Goal: Use online tool/utility: Utilize a website feature to perform a specific function

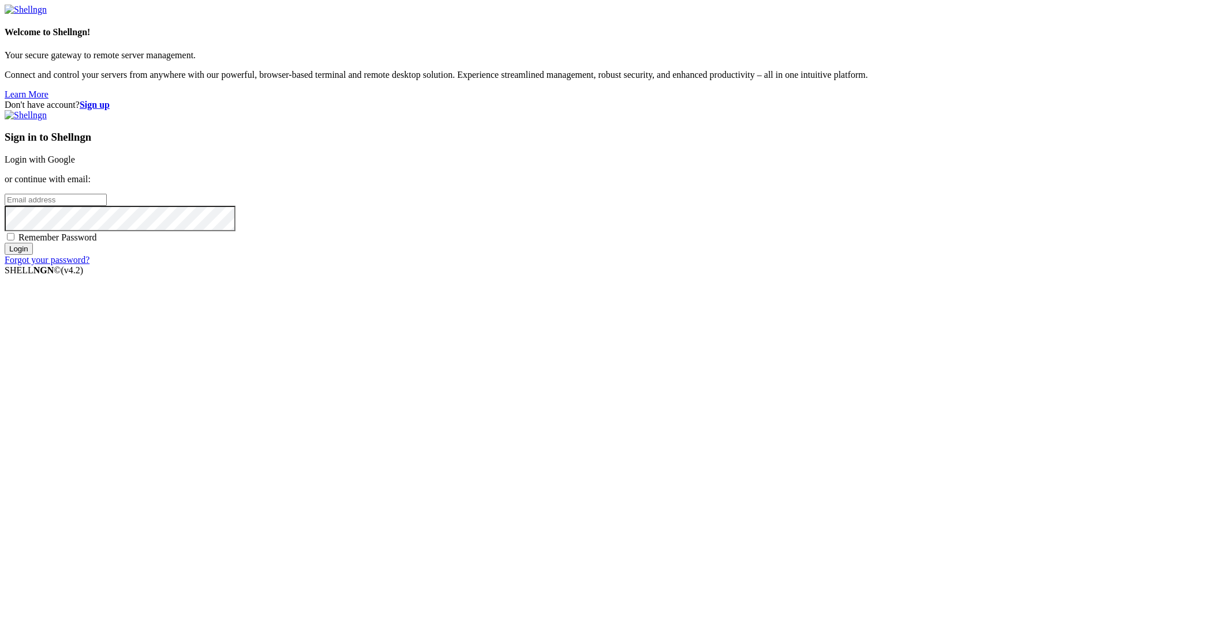
click at [755, 261] on div "Sign in to Shellngn Login with Google or continue with email: Remember Password…" at bounding box center [615, 187] width 1221 height 155
click at [75, 164] on link "Login with Google" at bounding box center [40, 160] width 70 height 10
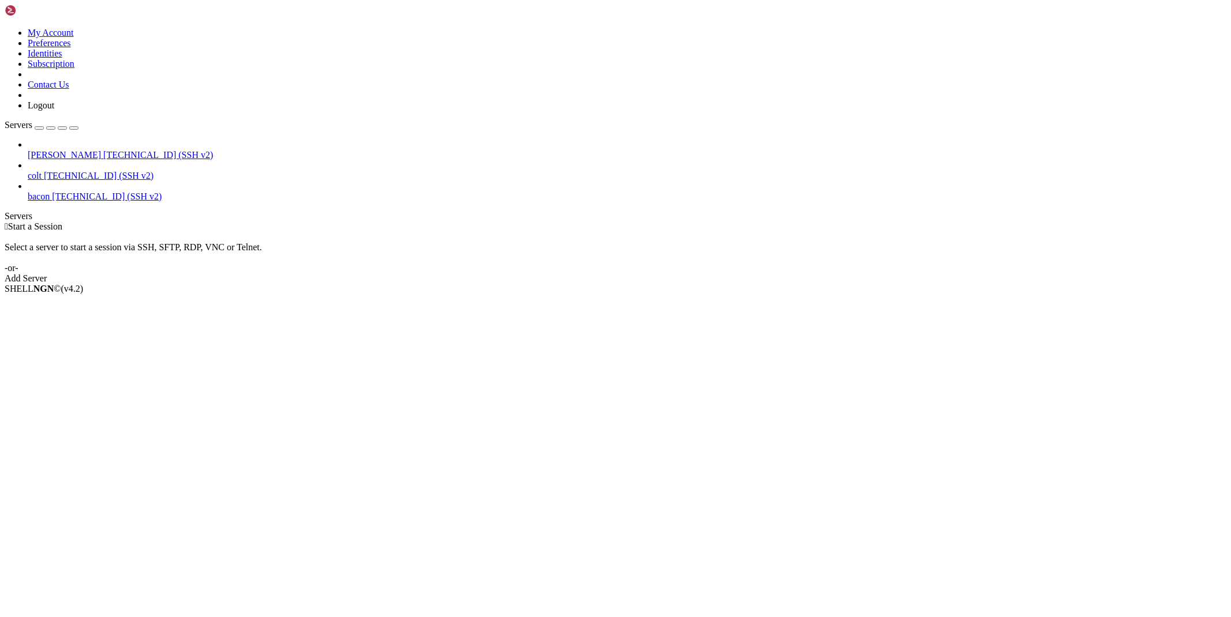
click at [103, 150] on span "[TECHNICAL_ID] (SSH v2)" at bounding box center [158, 155] width 110 height 10
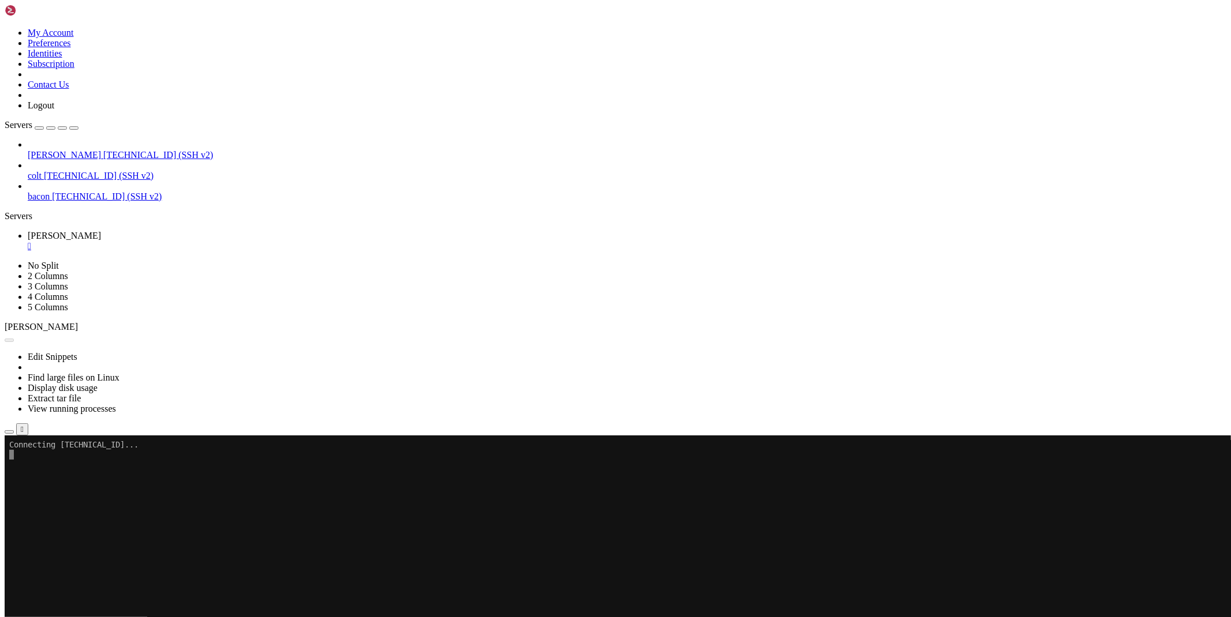
click at [9, 432] on icon "button" at bounding box center [9, 432] width 0 height 0
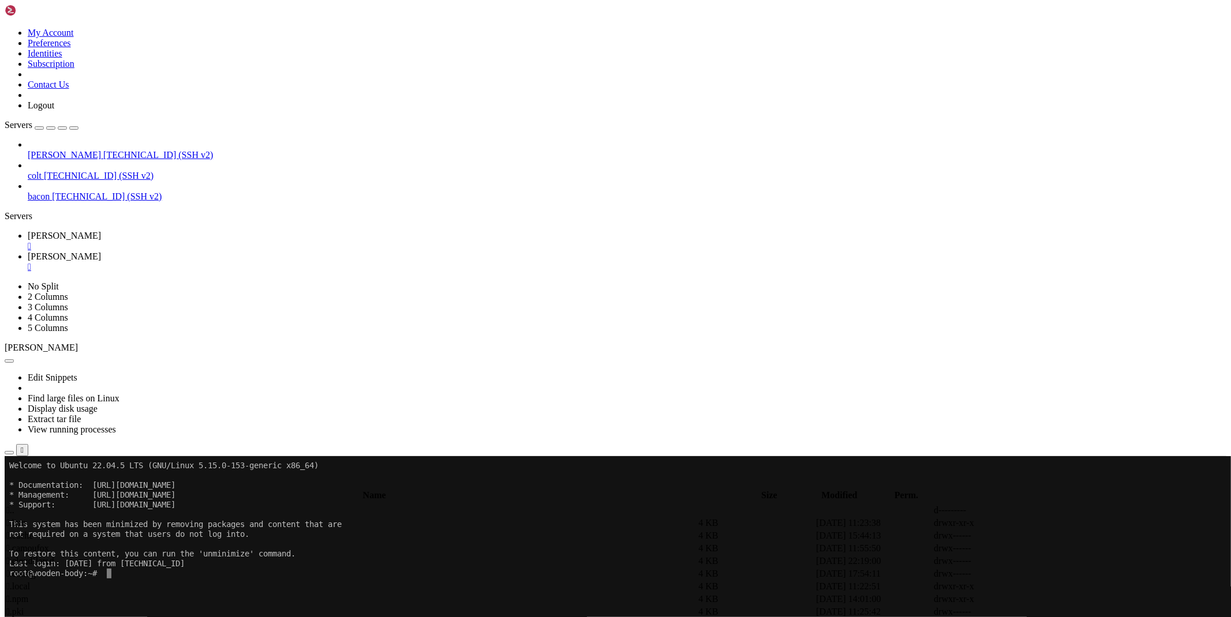
click at [35, 531] on span " bypass" at bounding box center [20, 536] width 28 height 10
type input "/root/ryx/bypass"
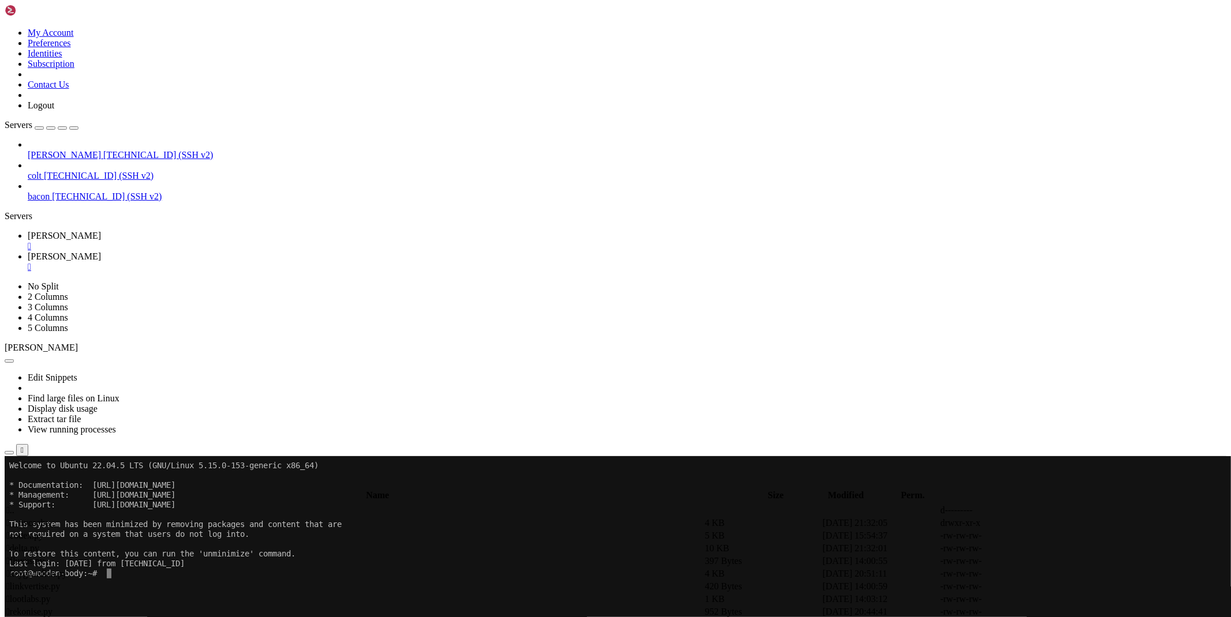
click at [1057, 536] on icon at bounding box center [1057, 536] width 0 height 0
type textarea "if await authenticate(validated, session, proxy): return 'Your Codex session ha…"
